Goal: Navigation & Orientation: Understand site structure

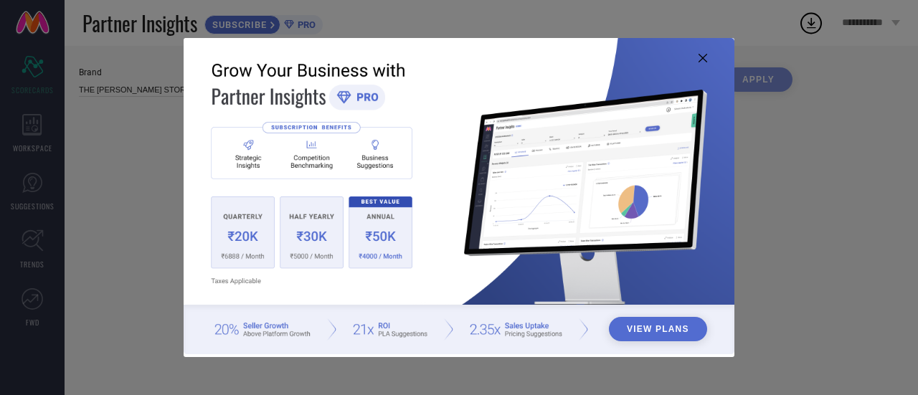
type input "All"
click at [703, 62] on img at bounding box center [459, 196] width 551 height 317
click at [697, 59] on img at bounding box center [459, 196] width 551 height 317
click at [700, 58] on icon at bounding box center [702, 58] width 9 height 9
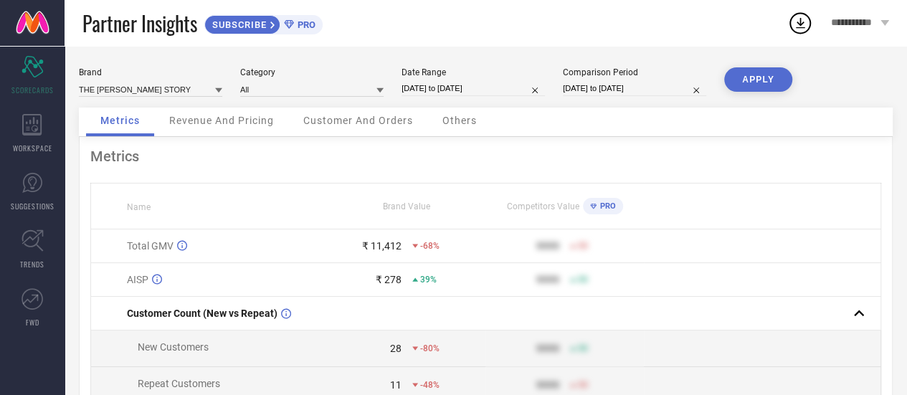
click at [304, 28] on span "PRO" at bounding box center [305, 24] width 22 height 11
click at [6, 118] on div "WORKSPACE" at bounding box center [32, 133] width 65 height 57
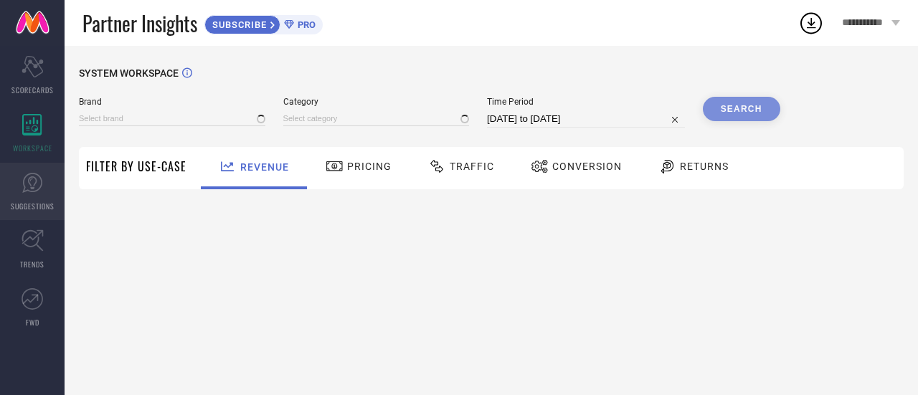
type input "THE [PERSON_NAME] STORY"
type input "All"
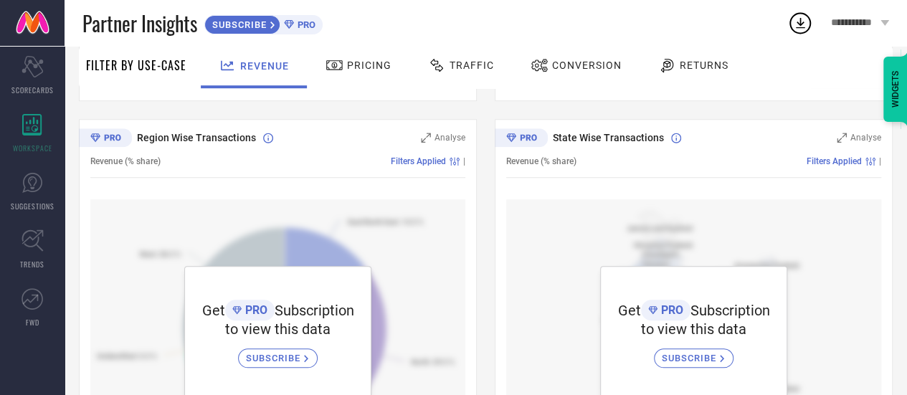
scroll to position [572, 0]
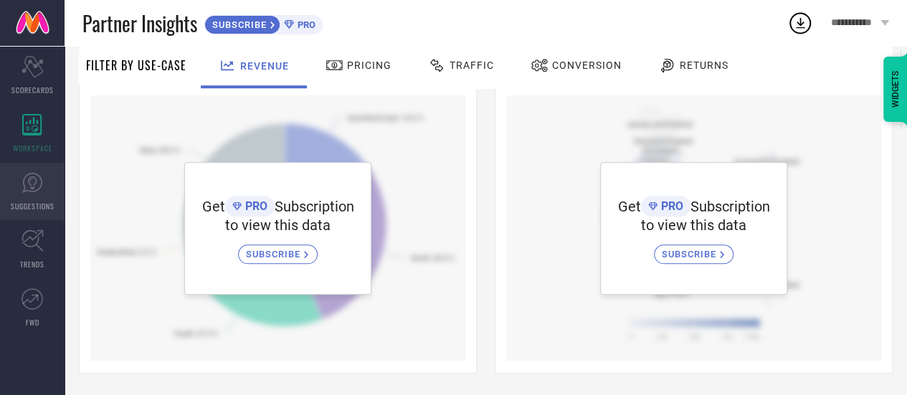
click at [36, 186] on icon at bounding box center [33, 183] width 22 height 22
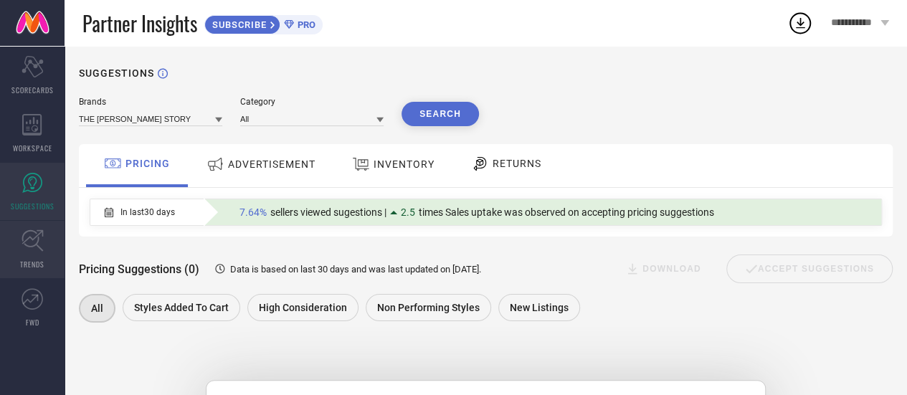
click at [27, 249] on icon at bounding box center [33, 240] width 22 height 22
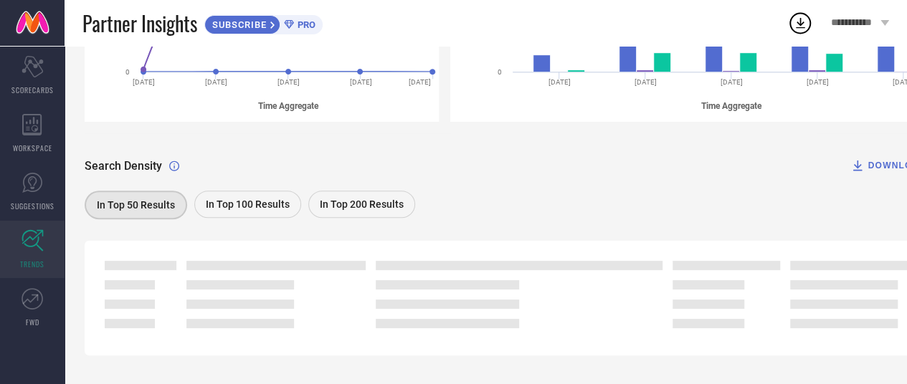
scroll to position [386, 0]
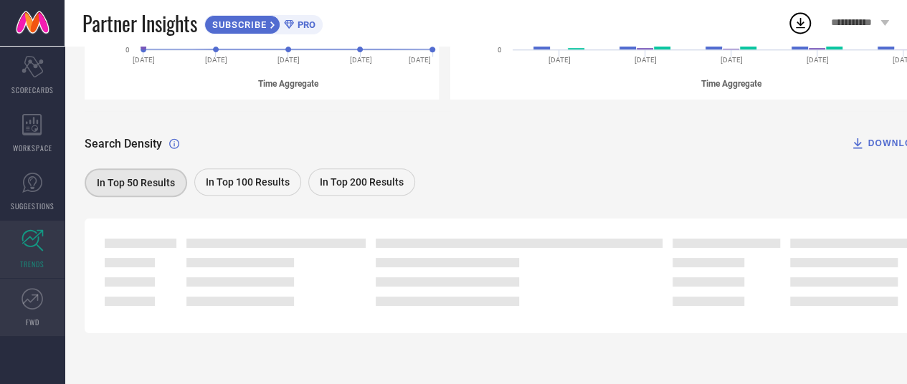
click at [27, 290] on icon at bounding box center [33, 299] width 22 height 22
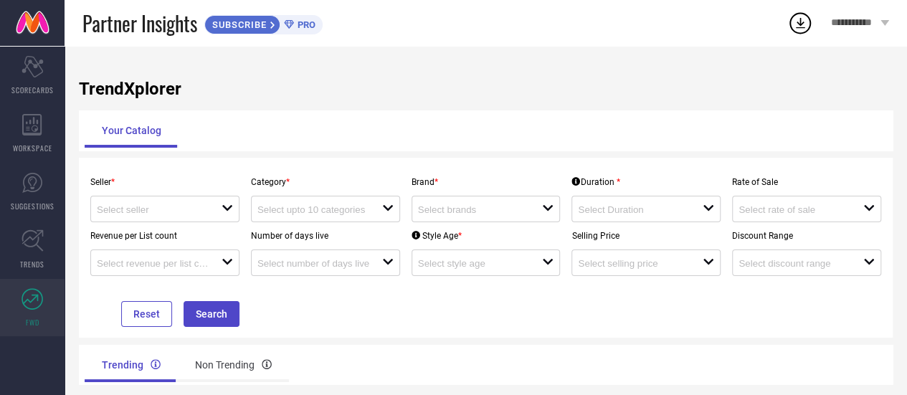
click at [70, 67] on div "TrendXplorer Your Catalog Seller * open Category * open Brand * open Duration *…" at bounding box center [486, 253] width 842 height 414
click at [41, 77] on icon "Scorecard" at bounding box center [33, 67] width 22 height 22
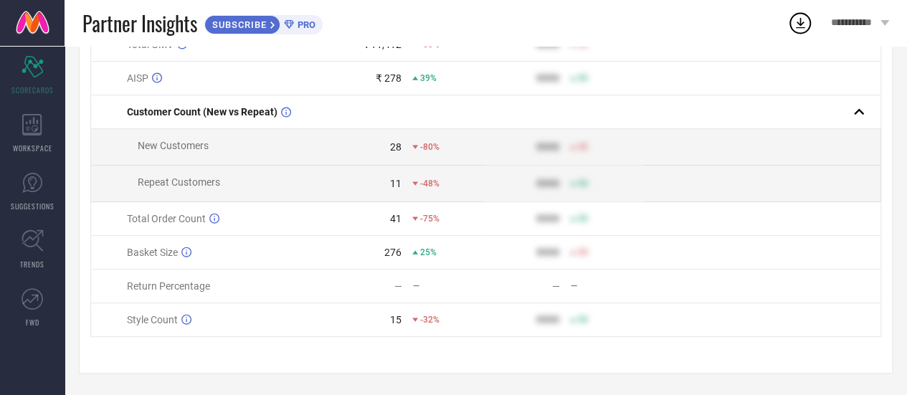
scroll to position [204, 0]
